Goal: Obtain resource: Obtain resource

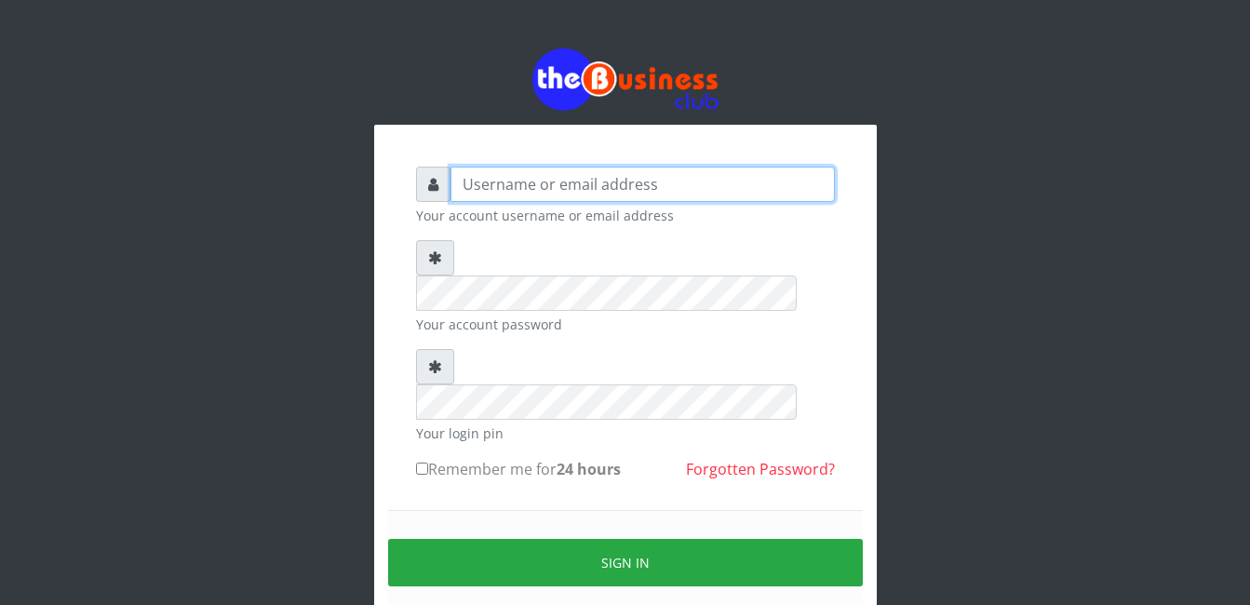
type input "[EMAIL_ADDRESS][DOMAIN_NAME]"
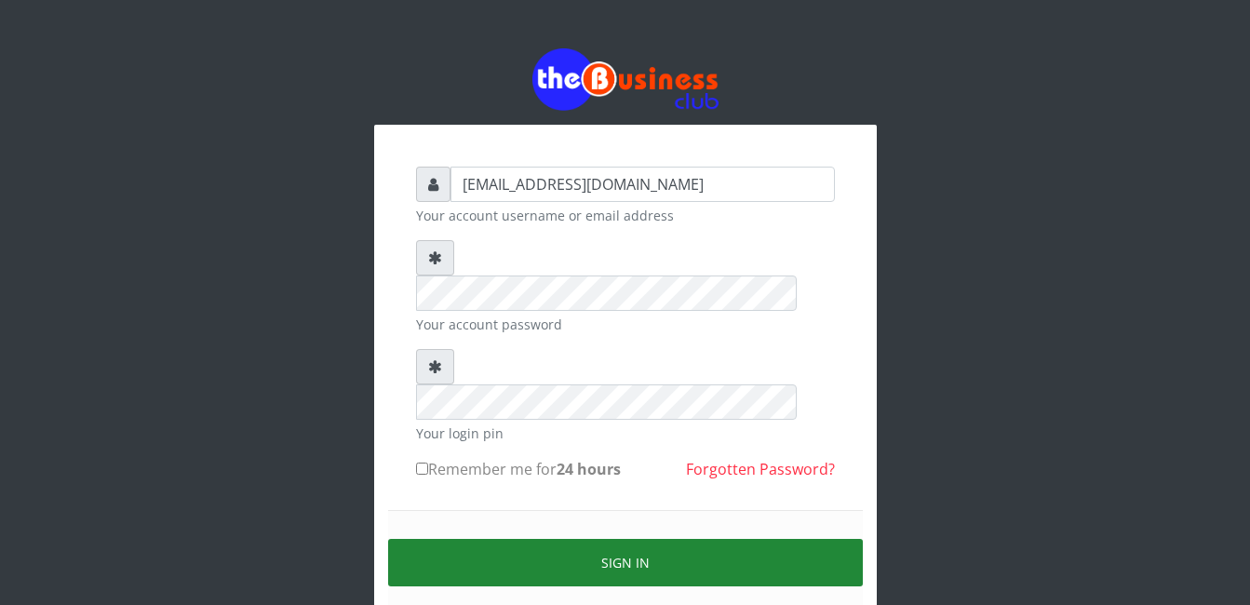
click at [468, 539] on button "Sign in" at bounding box center [625, 562] width 475 height 47
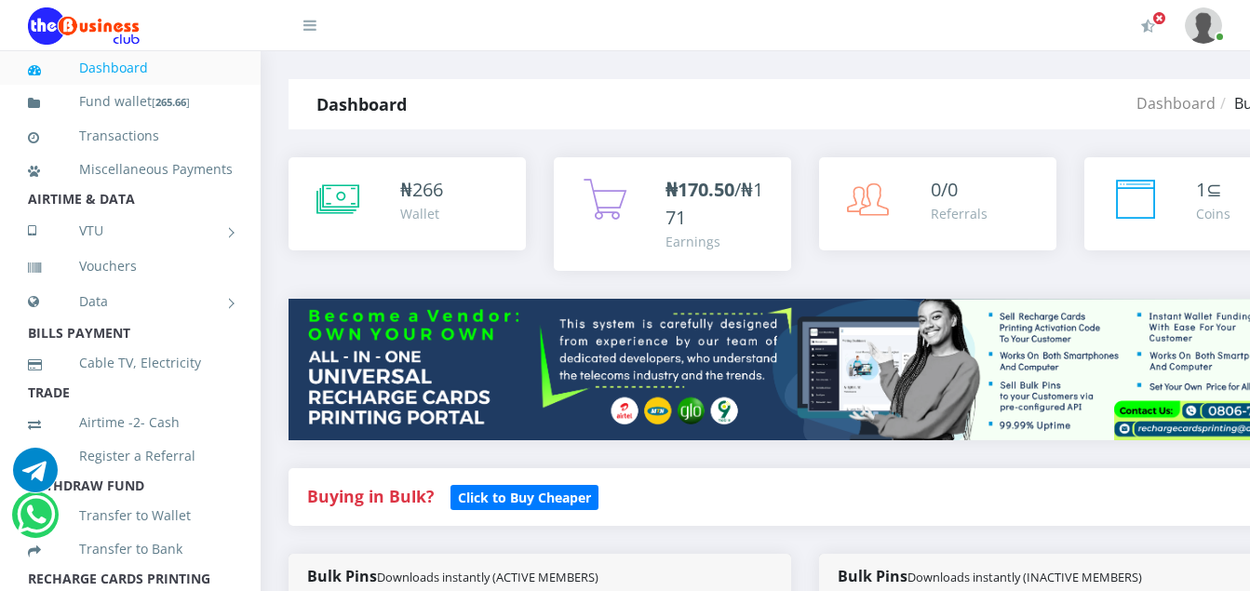
click at [1243, 567] on div "Bulk Pins Downloads instantly (INACTIVE MEMBERS)" at bounding box center [1070, 577] width 503 height 46
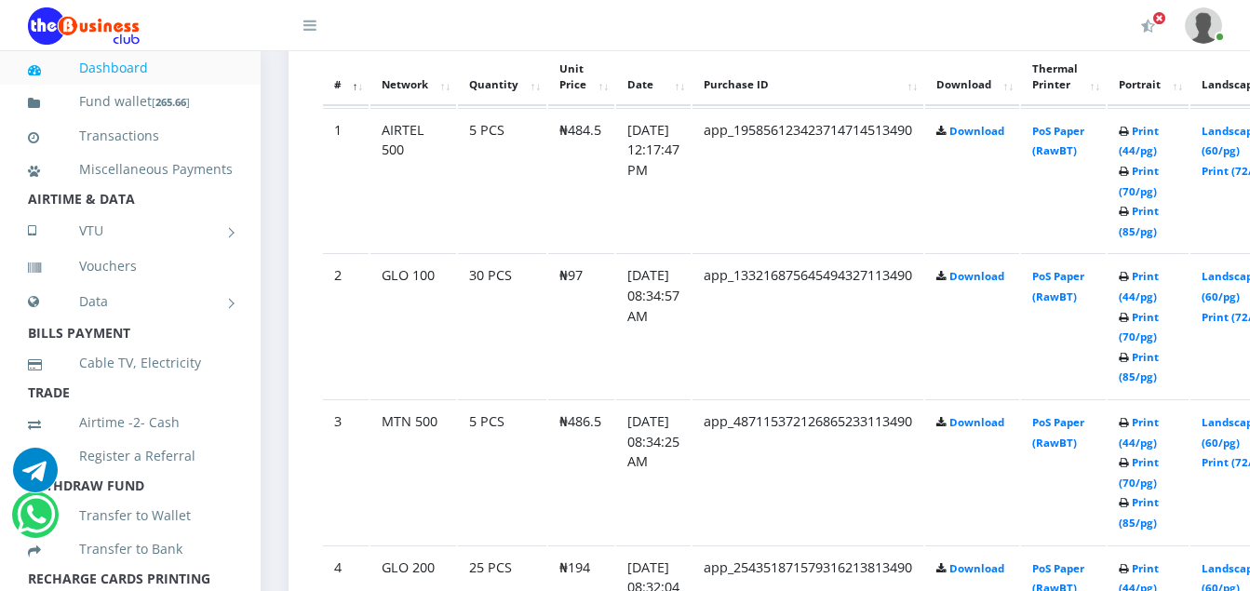
scroll to position [1030, 0]
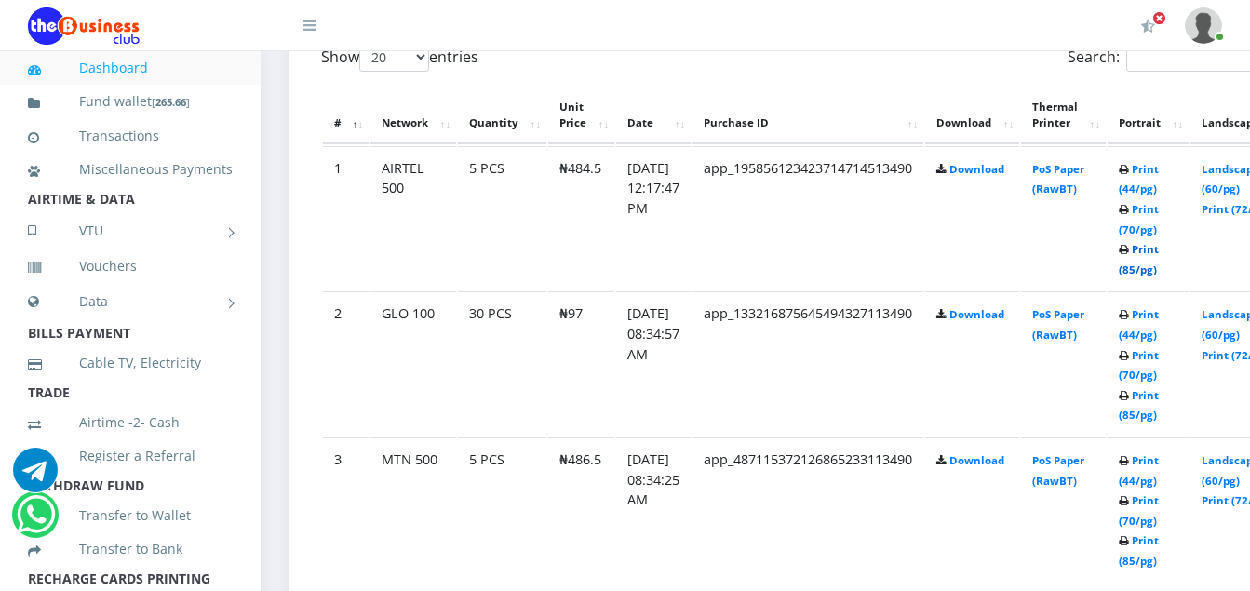
click at [1159, 247] on link "Print (85/pg)" at bounding box center [1139, 259] width 40 height 34
